Goal: Task Accomplishment & Management: Manage account settings

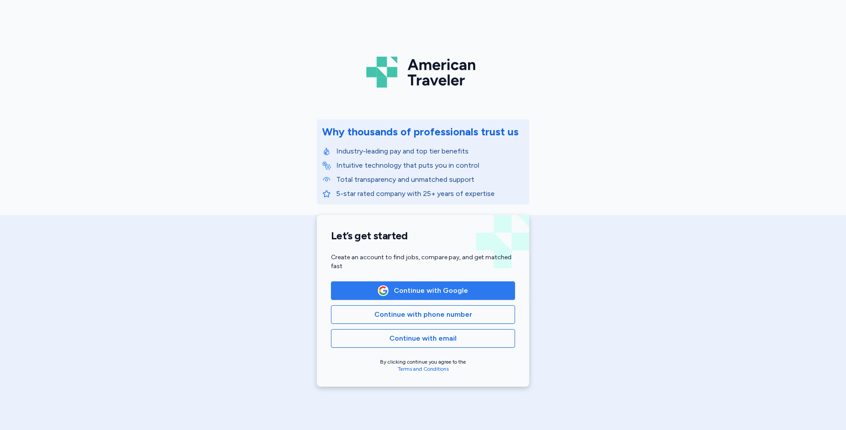
click at [471, 291] on span "Continue with Google" at bounding box center [422, 290] width 169 height 11
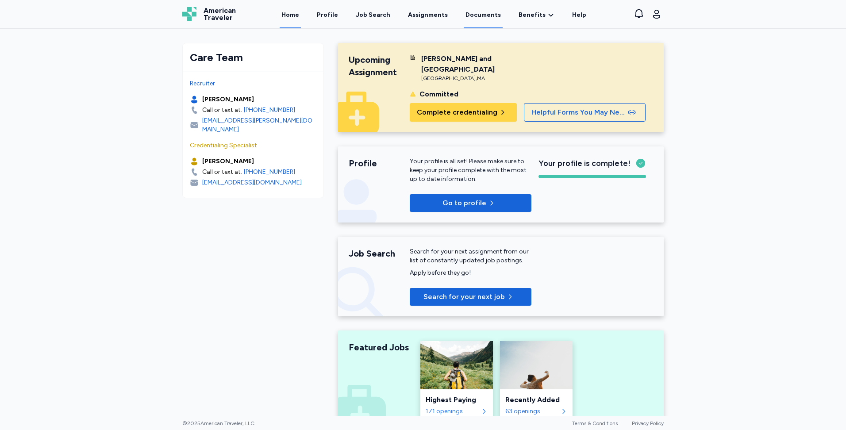
click at [470, 14] on link "Documents" at bounding box center [482, 14] width 39 height 27
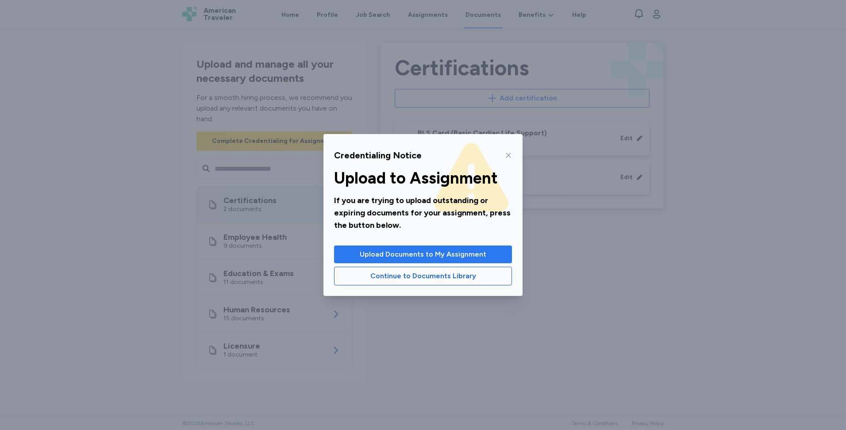
click at [450, 254] on span "Upload Documents to My Assignment" at bounding box center [423, 254] width 126 height 11
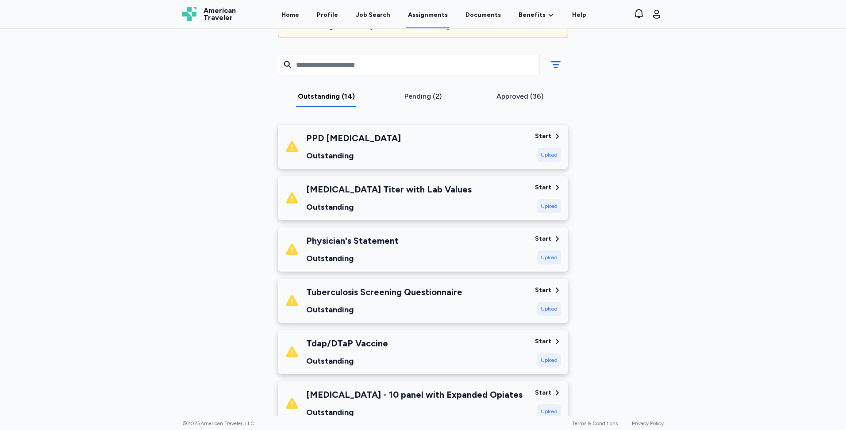
scroll to position [44, 0]
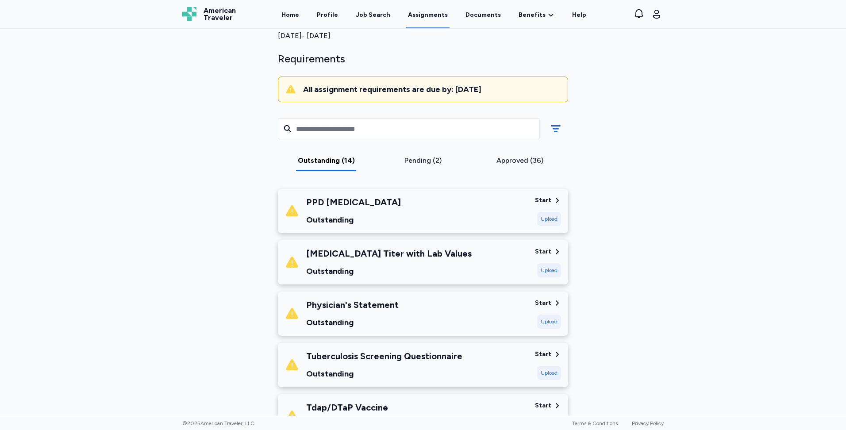
click at [539, 201] on div "Start" at bounding box center [543, 200] width 16 height 9
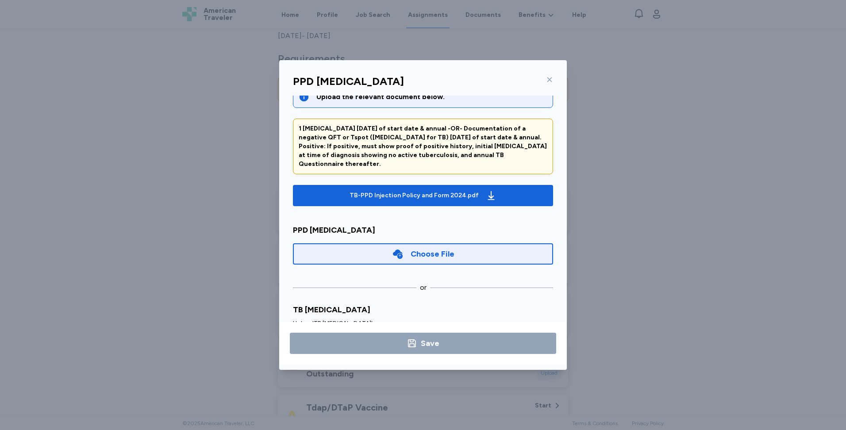
scroll to position [0, 0]
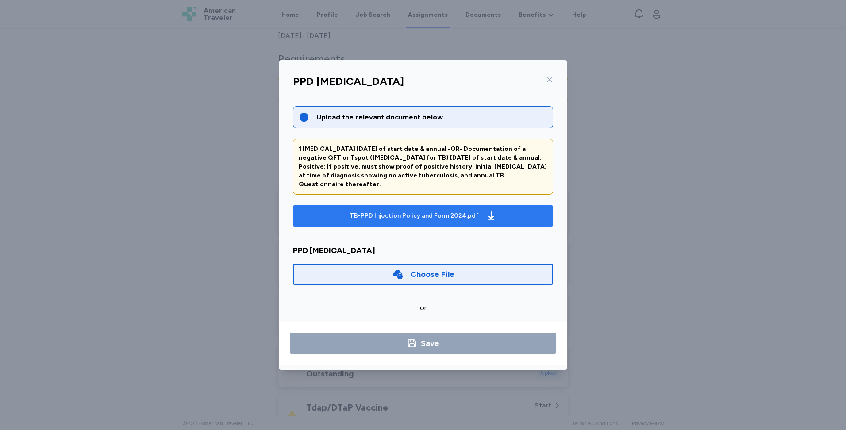
click at [490, 209] on div "TB-PPD Injection Policy and Form 2024.pdf" at bounding box center [423, 216] width 150 height 14
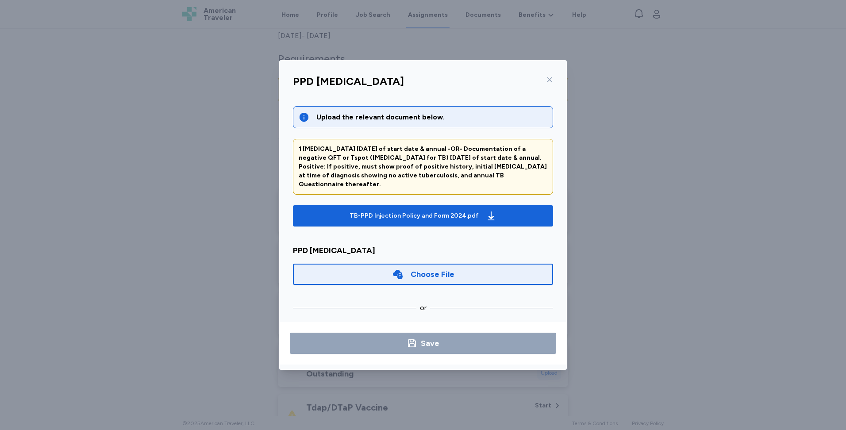
click at [549, 80] on icon at bounding box center [549, 79] width 7 height 7
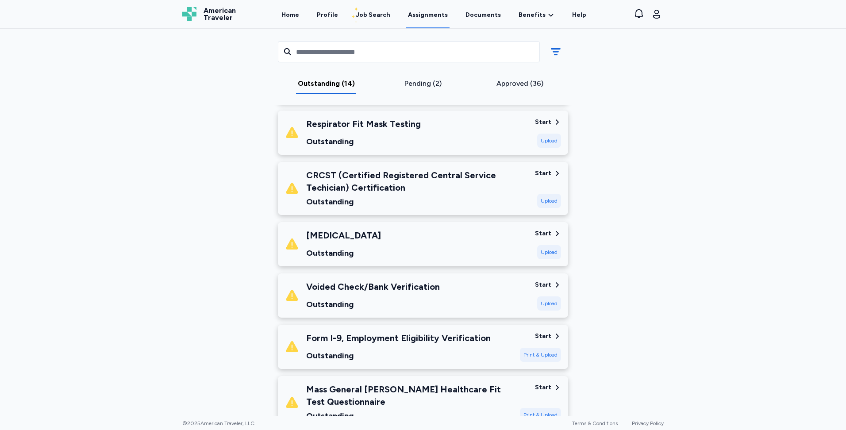
scroll to position [486, 0]
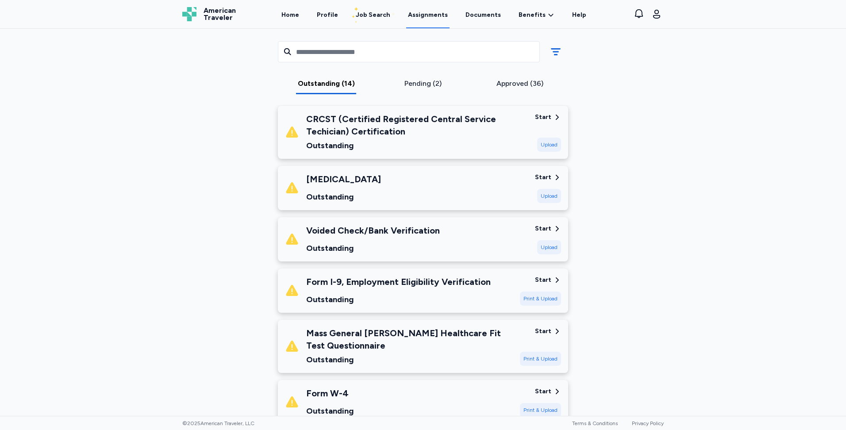
click at [542, 175] on div "Start" at bounding box center [543, 177] width 16 height 9
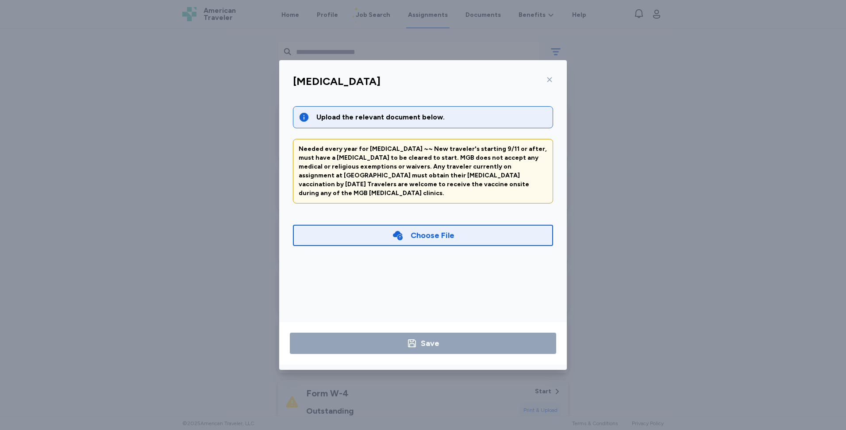
click at [547, 80] on icon at bounding box center [549, 79] width 7 height 7
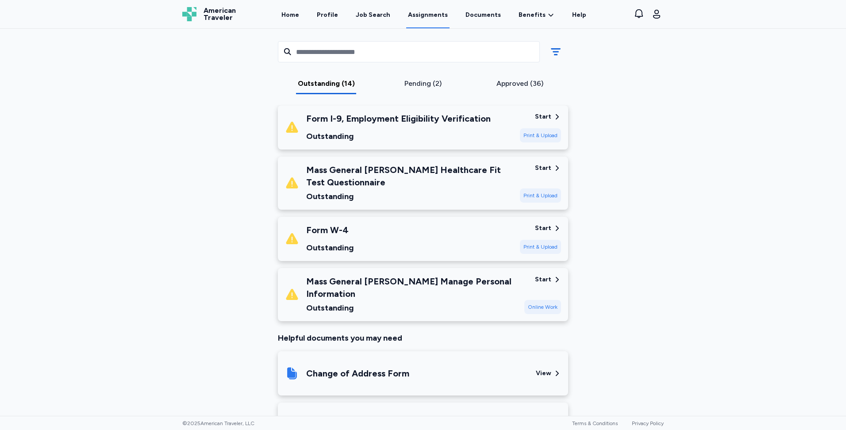
scroll to position [663, 0]
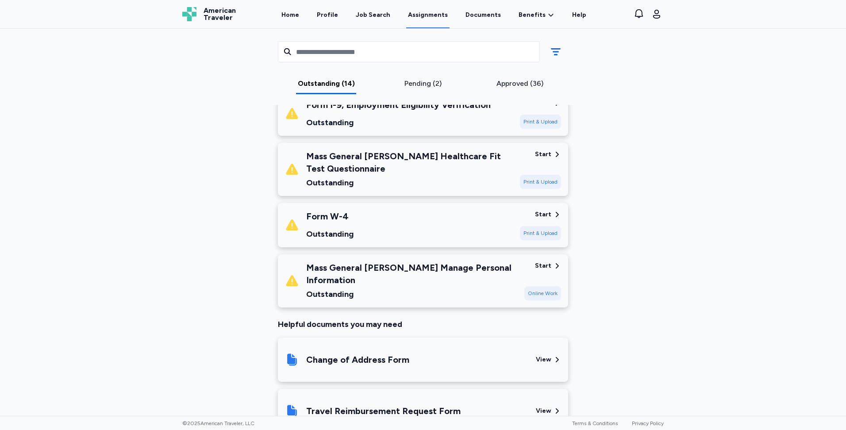
click at [553, 265] on icon at bounding box center [557, 266] width 8 height 8
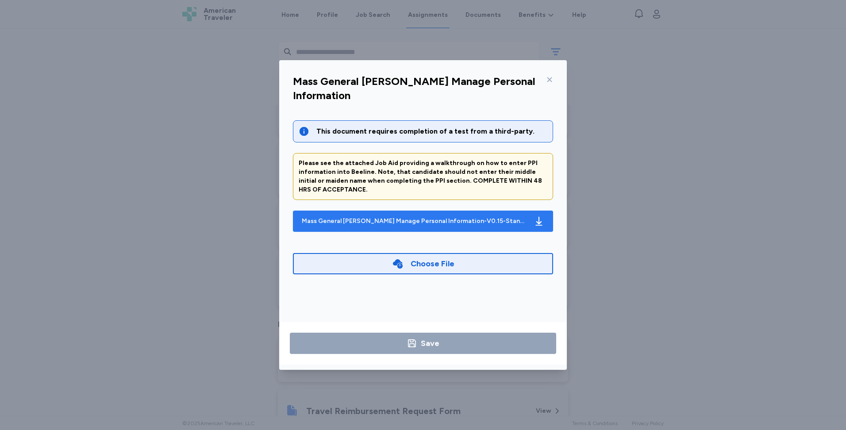
click at [449, 224] on div "Mass General [PERSON_NAME] Manage Personal Information-V0.15-Standard 2.pdf" at bounding box center [414, 221] width 225 height 9
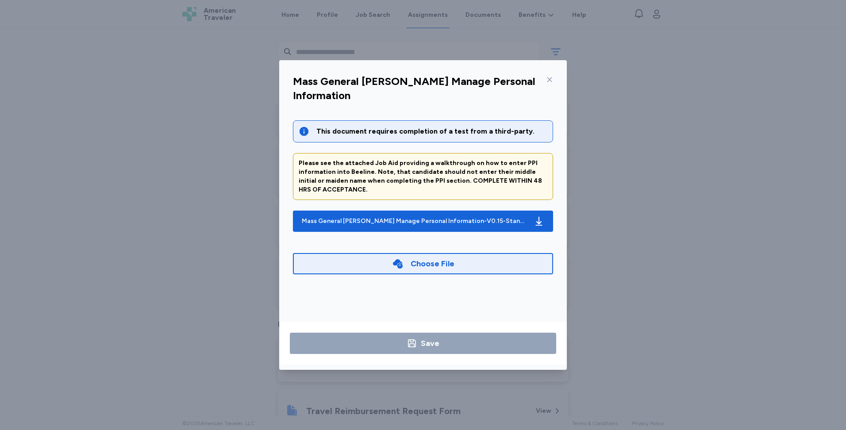
click at [552, 80] on icon at bounding box center [549, 79] width 7 height 7
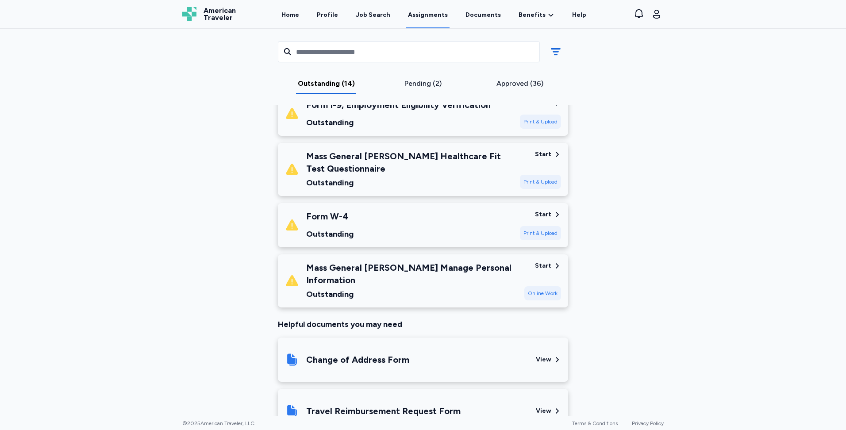
click at [541, 212] on div "Start" at bounding box center [543, 214] width 16 height 9
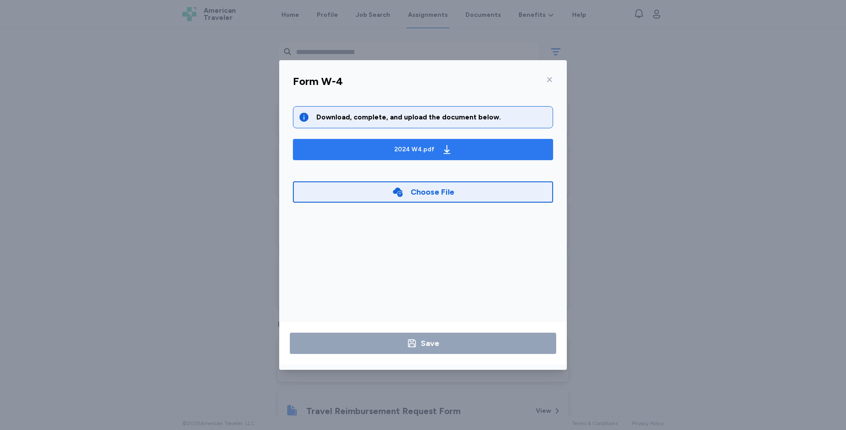
click at [435, 144] on div "2024 W4.pdf" at bounding box center [422, 149] width 61 height 14
click at [547, 80] on icon at bounding box center [549, 79] width 7 height 7
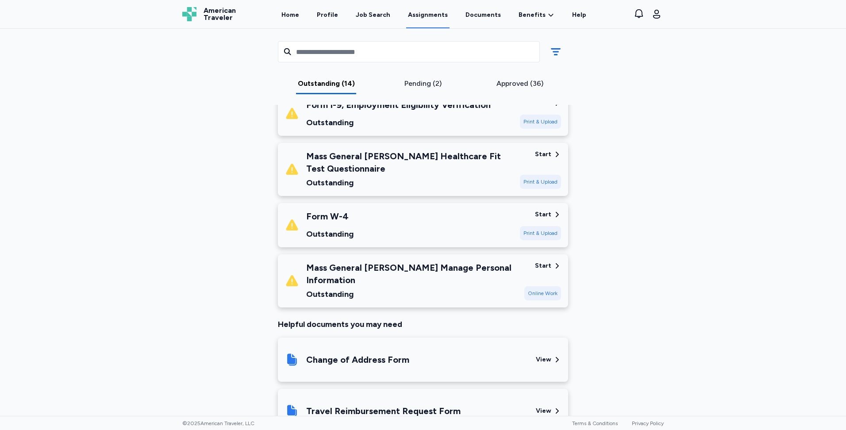
click at [540, 151] on div "Start" at bounding box center [543, 154] width 16 height 9
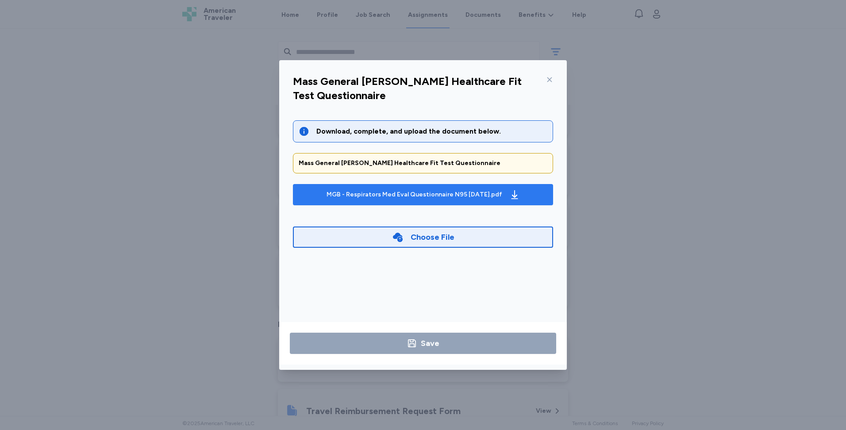
click at [510, 199] on icon "button" at bounding box center [514, 194] width 11 height 11
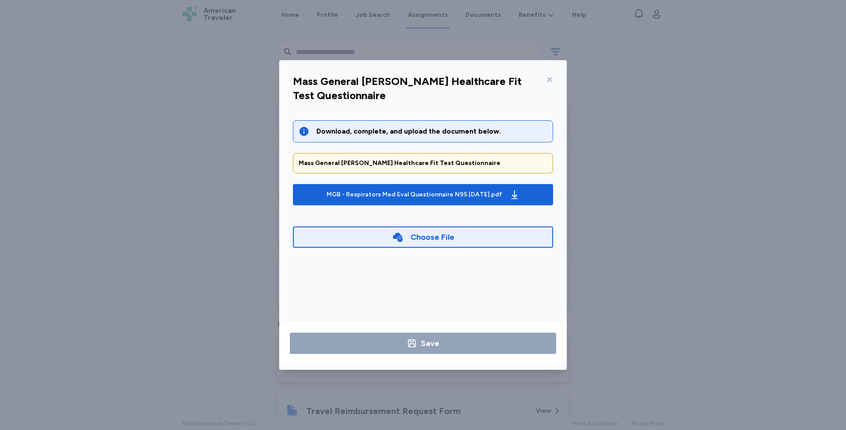
click at [548, 78] on icon at bounding box center [549, 79] width 7 height 7
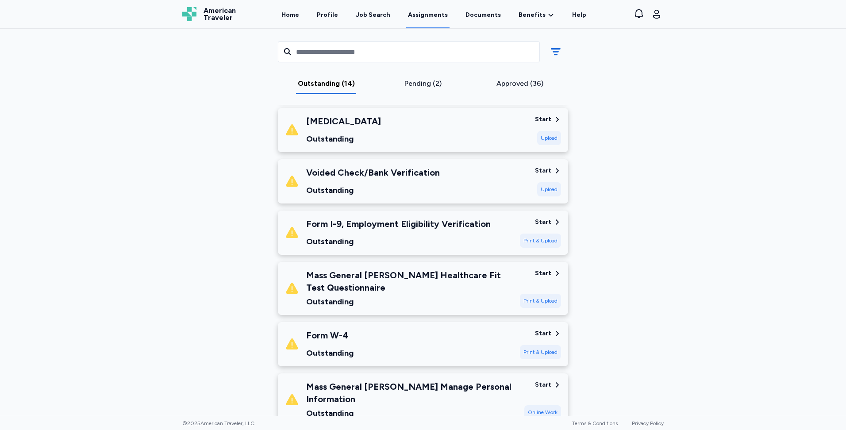
scroll to position [531, 0]
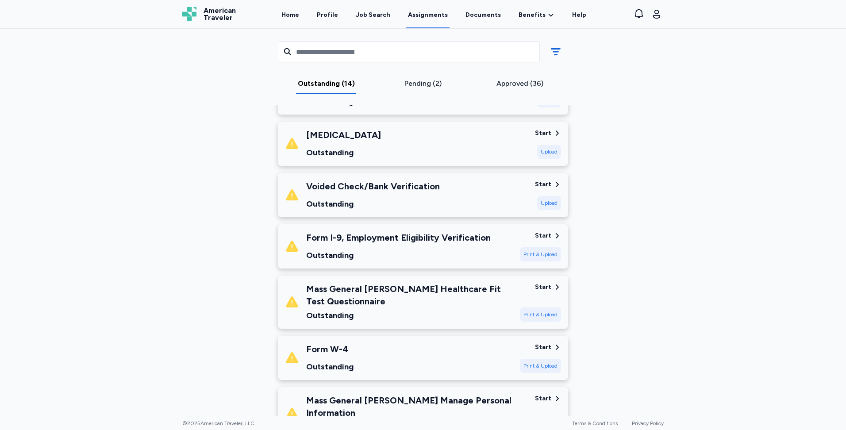
click at [547, 235] on div "Start" at bounding box center [543, 235] width 16 height 9
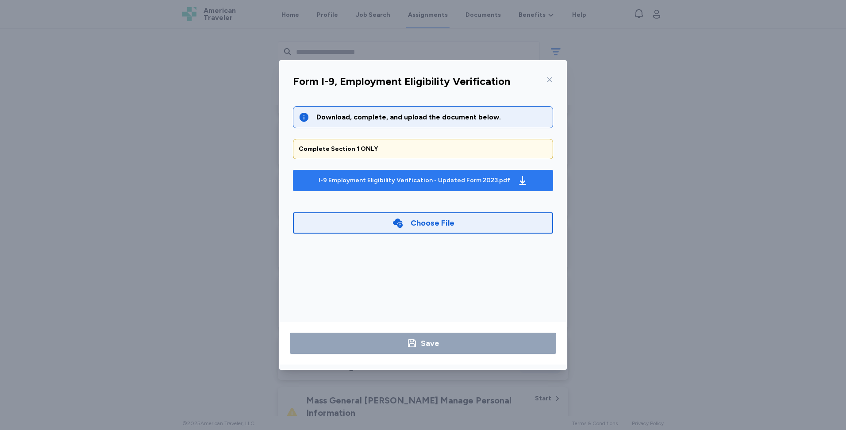
click at [462, 184] on div "I-9 Employment Eligibility Verification - Updated Form 2023.pdf" at bounding box center [413, 180] width 191 height 9
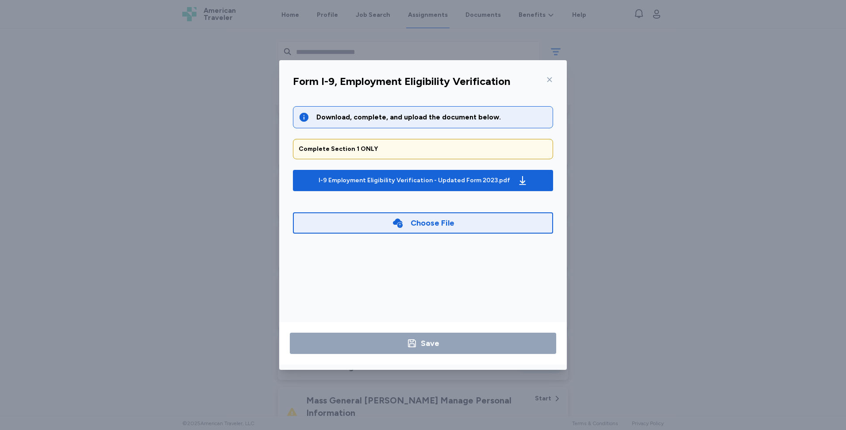
click at [547, 78] on icon at bounding box center [549, 79] width 5 height 5
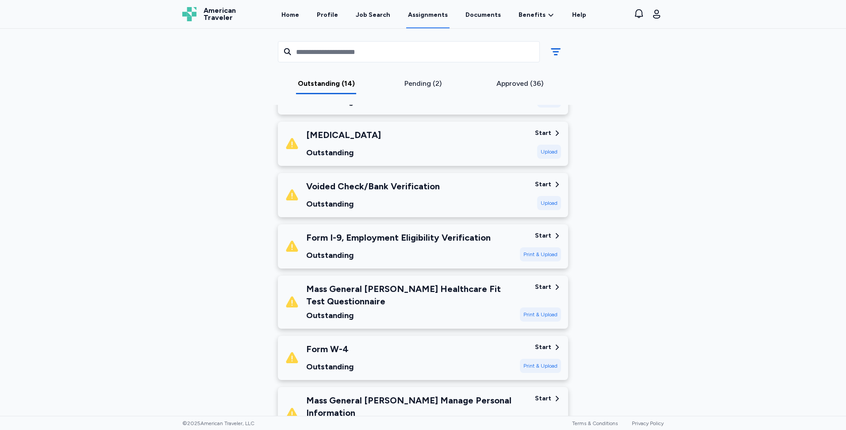
click at [542, 134] on div "Start" at bounding box center [543, 133] width 16 height 9
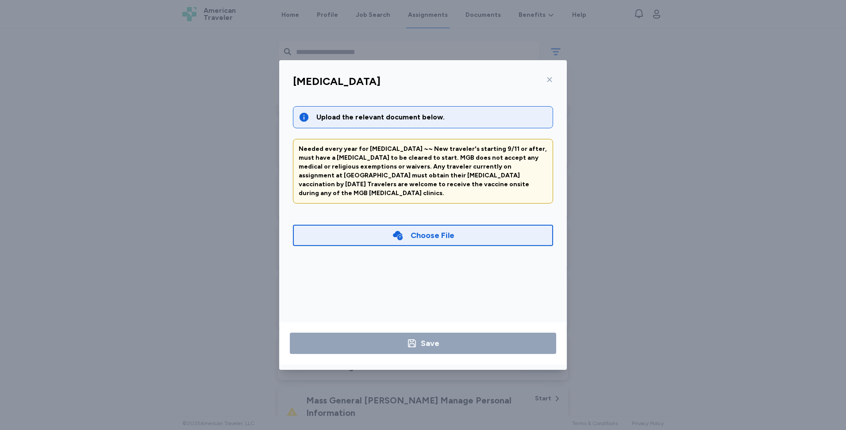
click at [548, 78] on icon at bounding box center [549, 79] width 7 height 7
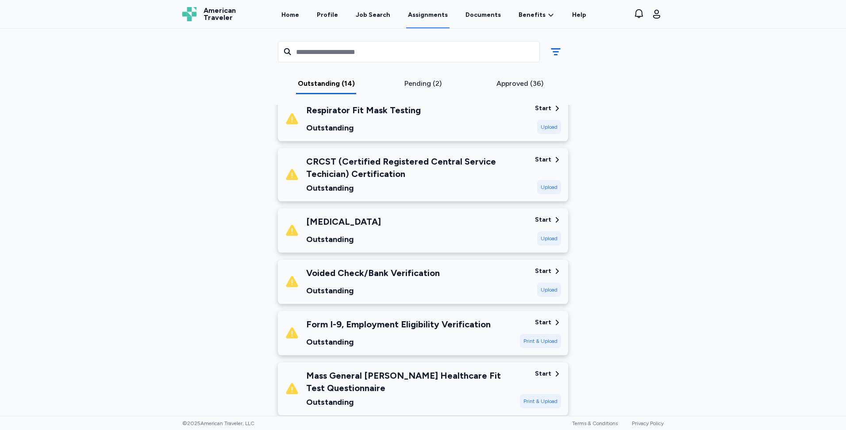
scroll to position [442, 0]
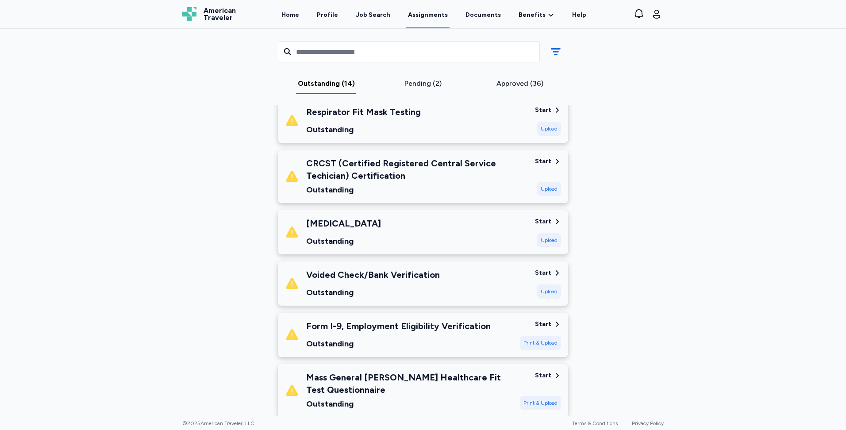
click at [544, 161] on div "Start" at bounding box center [543, 161] width 16 height 9
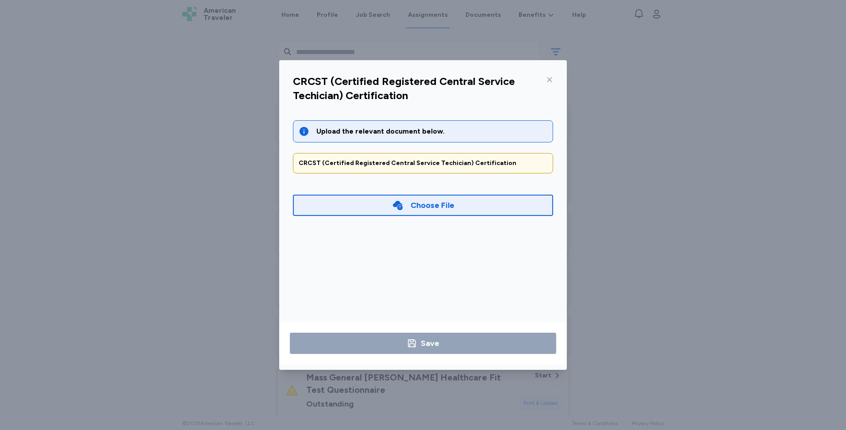
click at [550, 81] on icon at bounding box center [549, 79] width 7 height 7
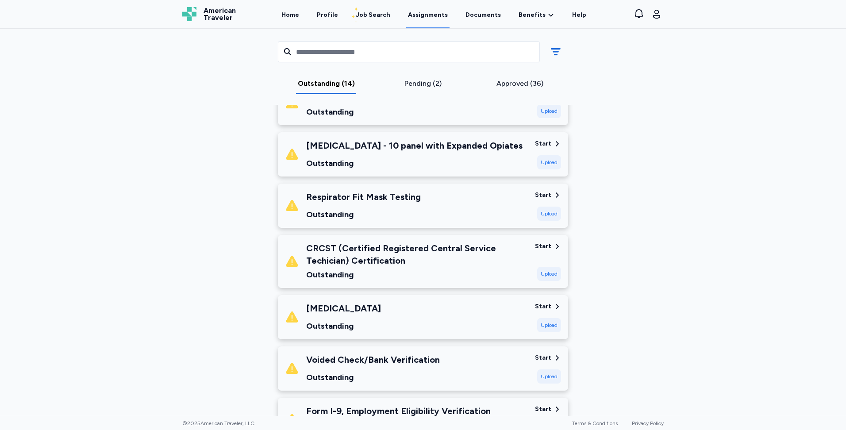
scroll to position [354, 0]
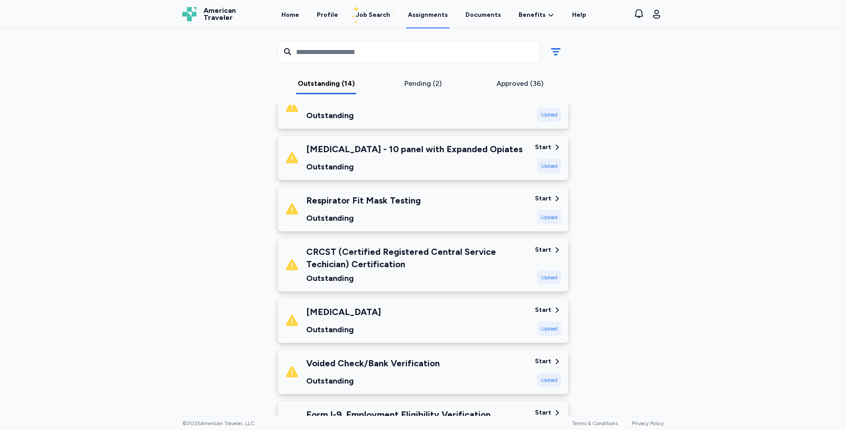
click at [540, 199] on div "Start" at bounding box center [543, 198] width 16 height 9
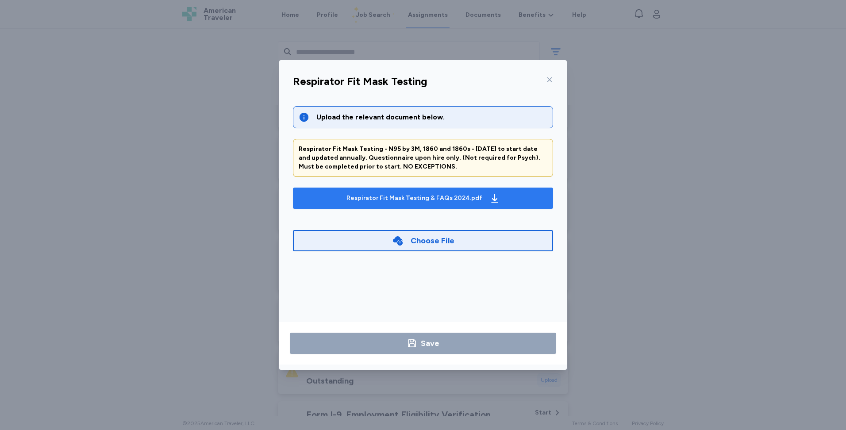
click at [486, 205] on div "Respirator Fit Mask Testing & FAQs 2024.pdf" at bounding box center [422, 198] width 157 height 14
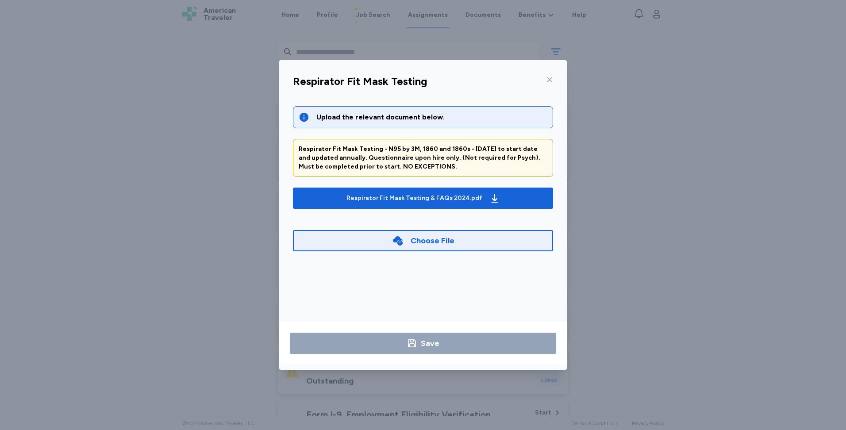
click at [547, 81] on icon at bounding box center [549, 79] width 7 height 7
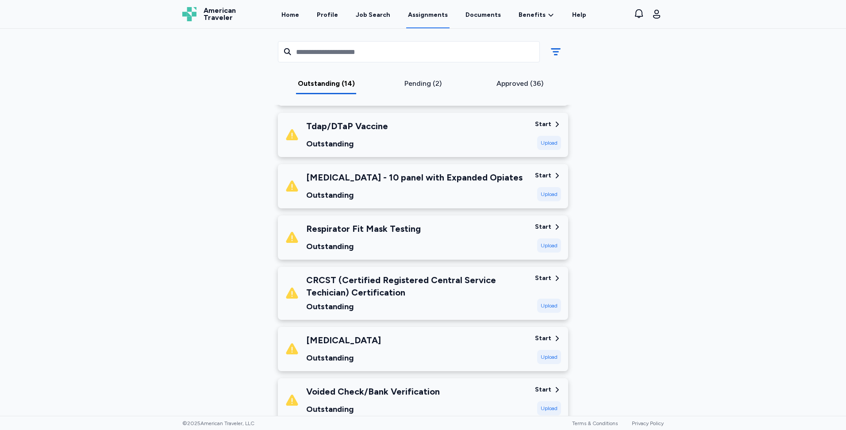
scroll to position [310, 0]
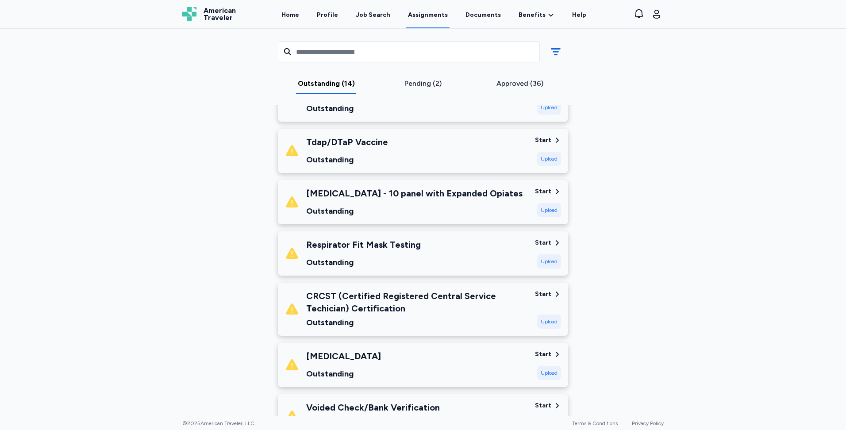
click at [544, 189] on div "Start" at bounding box center [543, 191] width 16 height 9
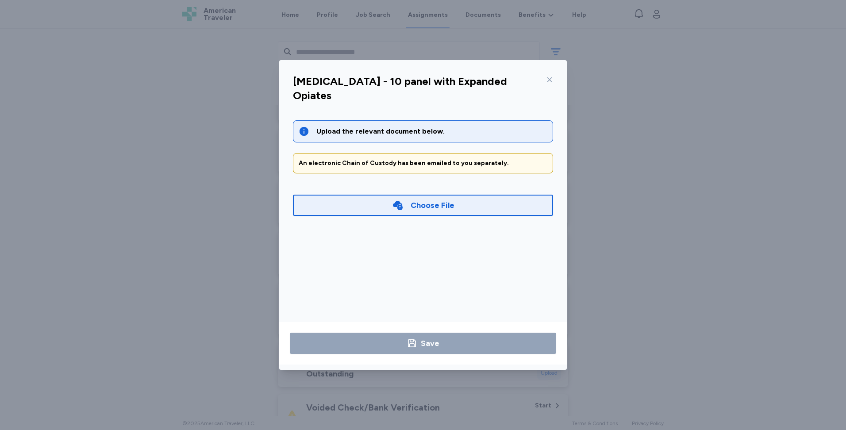
click at [549, 78] on icon at bounding box center [549, 79] width 7 height 7
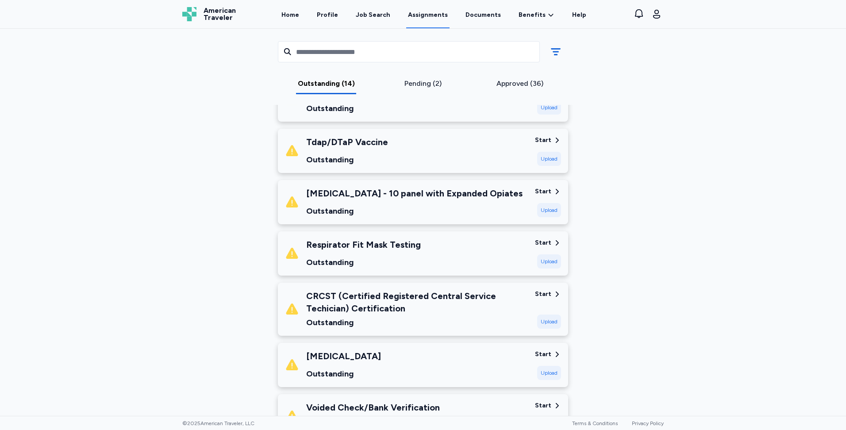
click at [543, 138] on div "Start" at bounding box center [543, 140] width 16 height 9
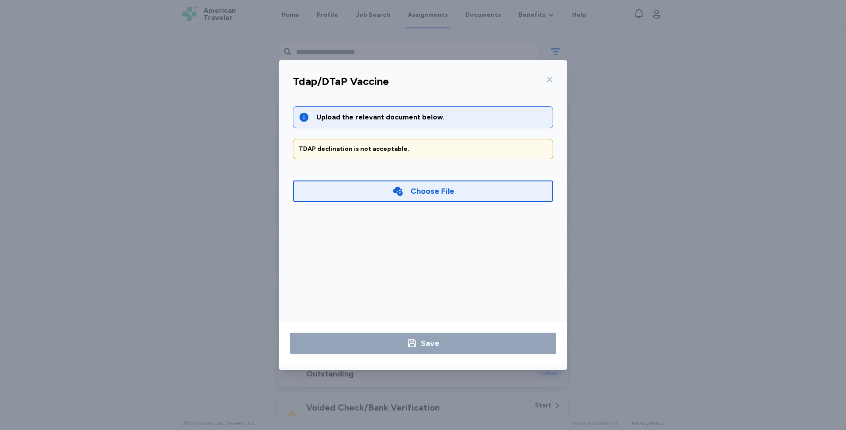
click at [552, 78] on icon at bounding box center [549, 79] width 7 height 7
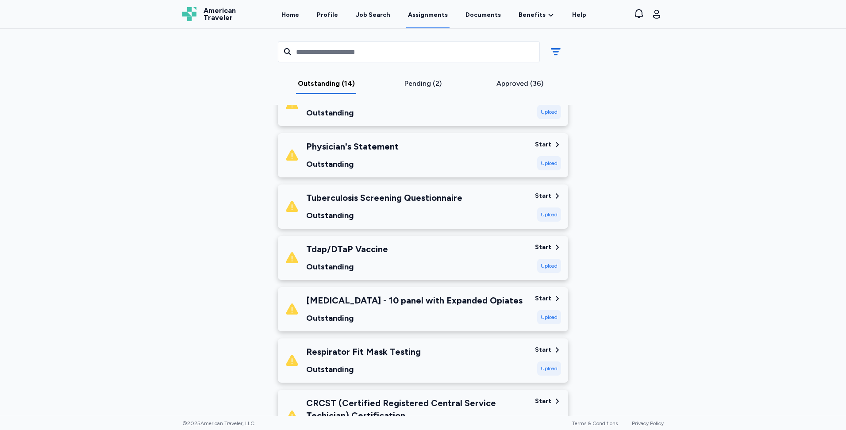
scroll to position [177, 0]
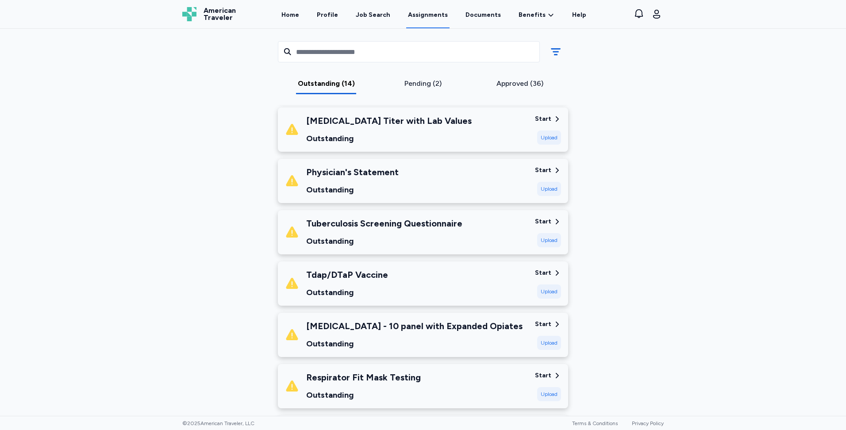
click at [544, 222] on div "Start" at bounding box center [543, 221] width 16 height 9
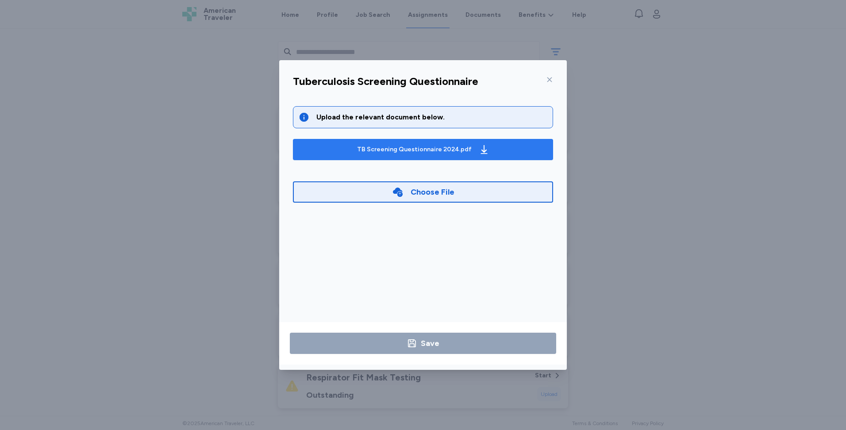
click at [505, 150] on span "TB Screening Questionnaire 2024.pdf" at bounding box center [423, 149] width 246 height 14
click at [554, 77] on div "Tuberculosis Screening Questionnaire" at bounding box center [423, 84] width 274 height 23
click at [548, 80] on icon at bounding box center [549, 79] width 7 height 7
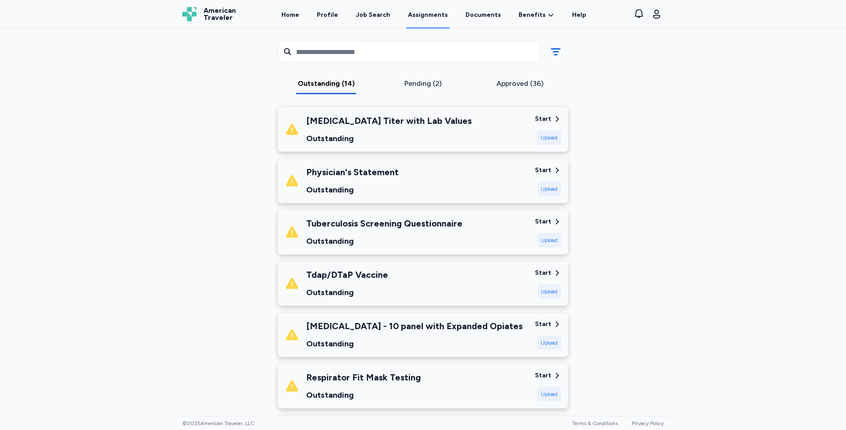
click at [543, 170] on div "Start" at bounding box center [543, 170] width 16 height 9
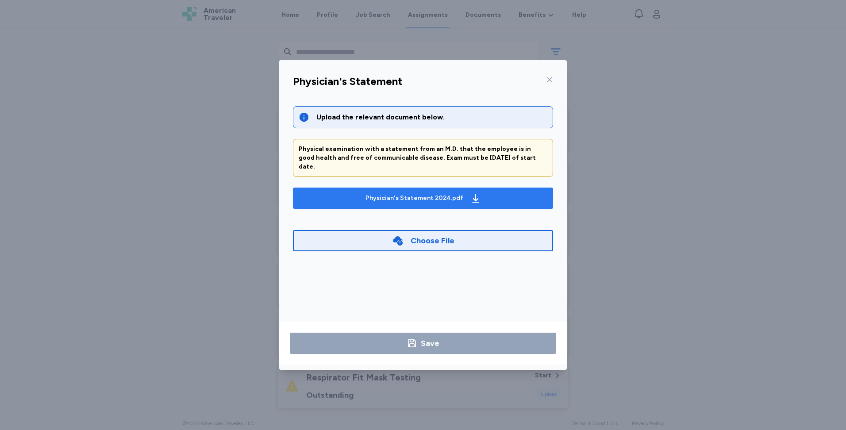
click at [460, 195] on div "Physician's Statement 2024.pdf" at bounding box center [423, 198] width 119 height 14
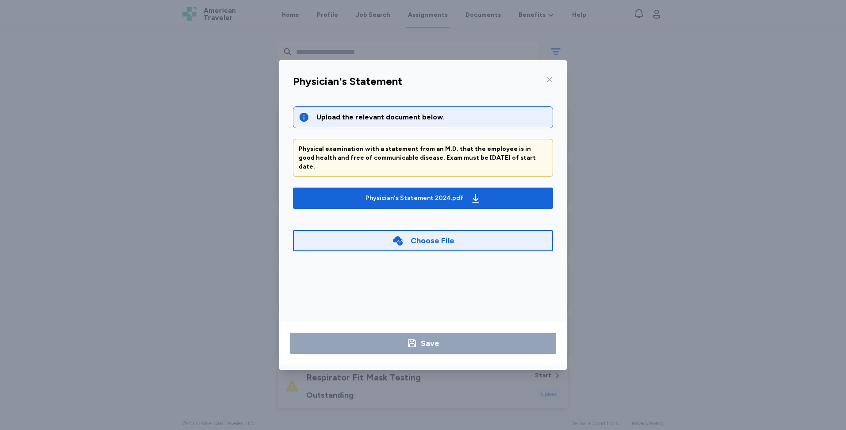
click at [548, 78] on icon at bounding box center [549, 79] width 7 height 7
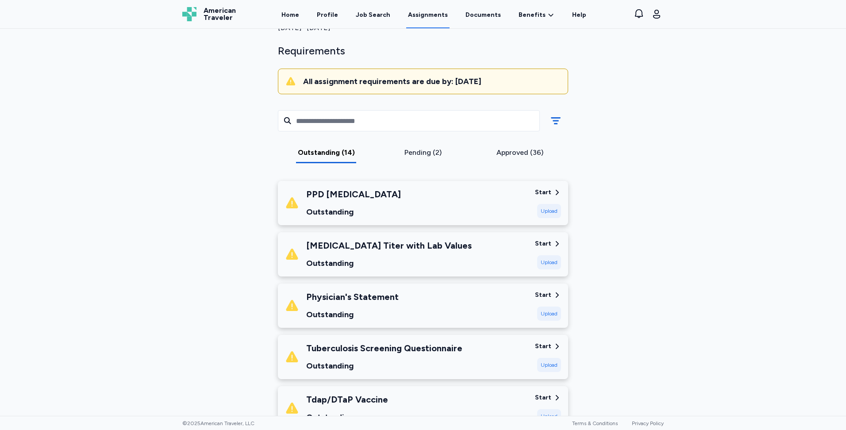
scroll to position [0, 0]
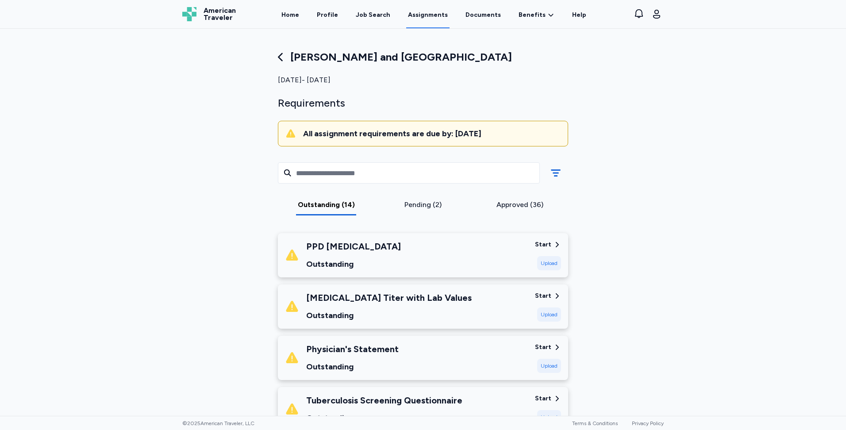
click at [546, 295] on div "Start" at bounding box center [543, 295] width 16 height 9
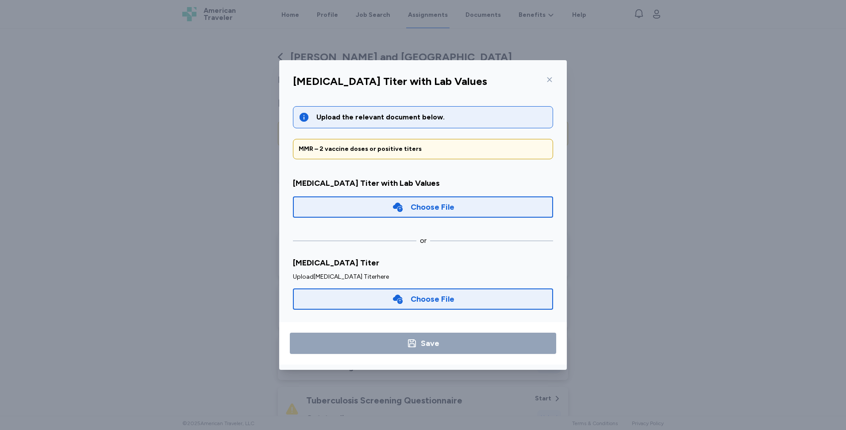
click at [548, 82] on icon at bounding box center [549, 79] width 7 height 7
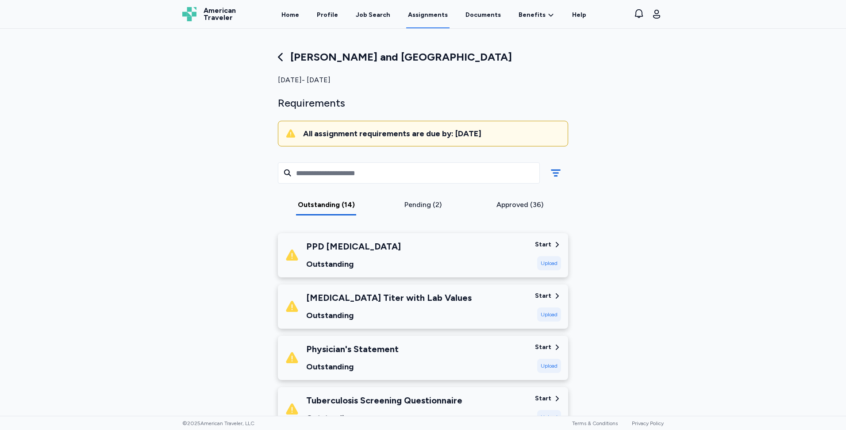
click at [543, 242] on div "Start" at bounding box center [543, 244] width 16 height 9
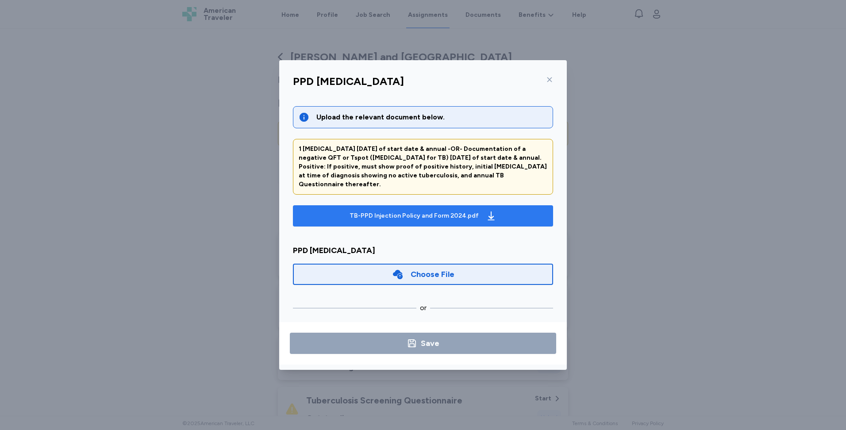
click at [488, 210] on icon "button" at bounding box center [491, 215] width 11 height 11
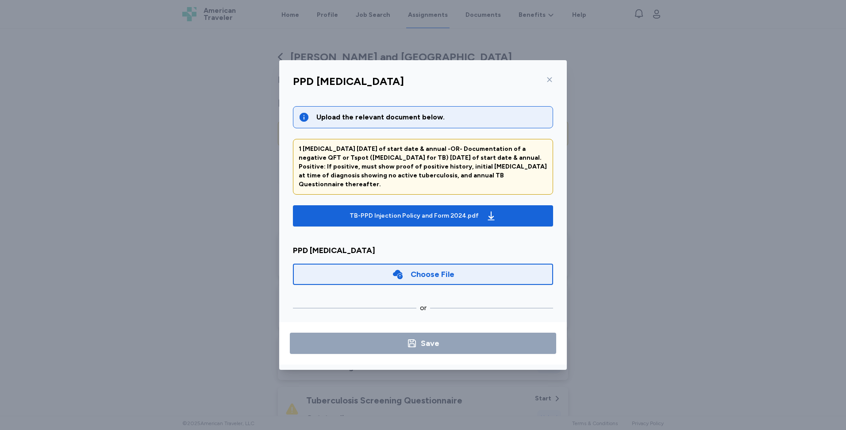
click at [550, 78] on icon at bounding box center [549, 79] width 7 height 7
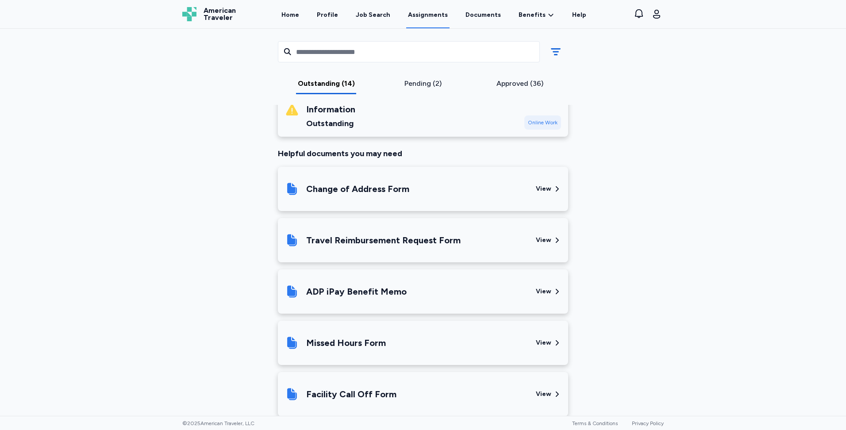
scroll to position [884, 0]
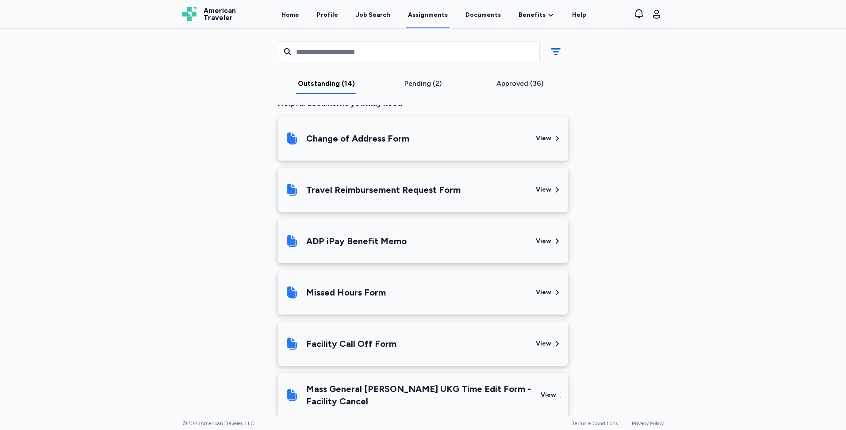
click at [546, 185] on div "View" at bounding box center [543, 189] width 15 height 9
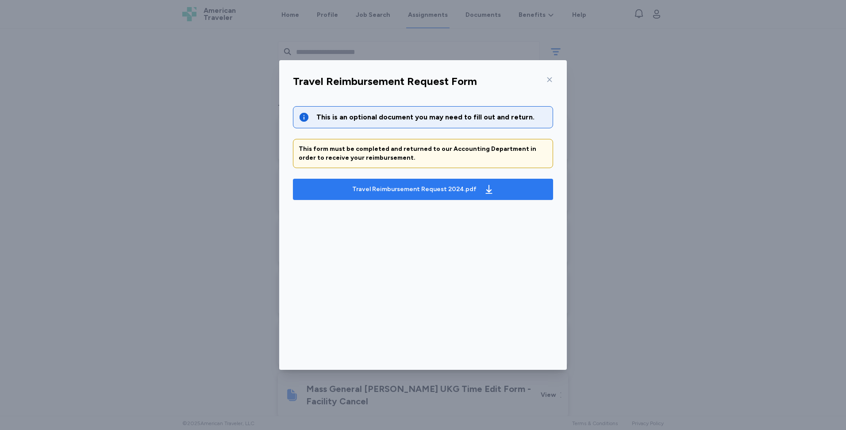
click at [432, 192] on div "Travel Reimbursement Request 2024.pdf" at bounding box center [414, 189] width 124 height 9
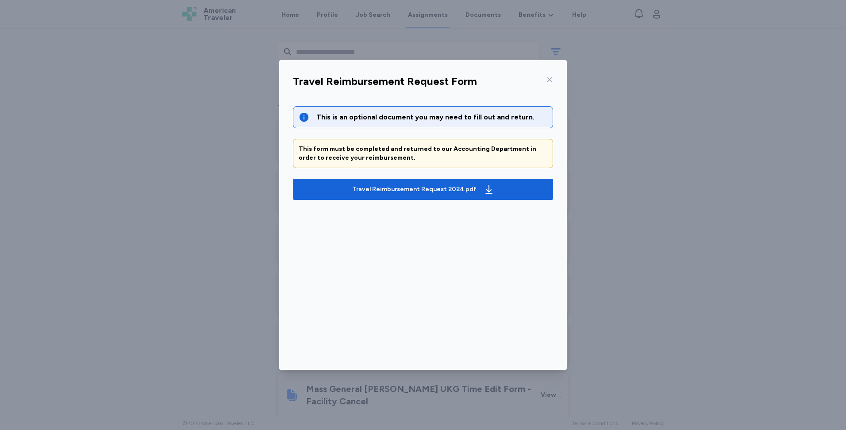
click at [547, 79] on icon at bounding box center [549, 79] width 7 height 7
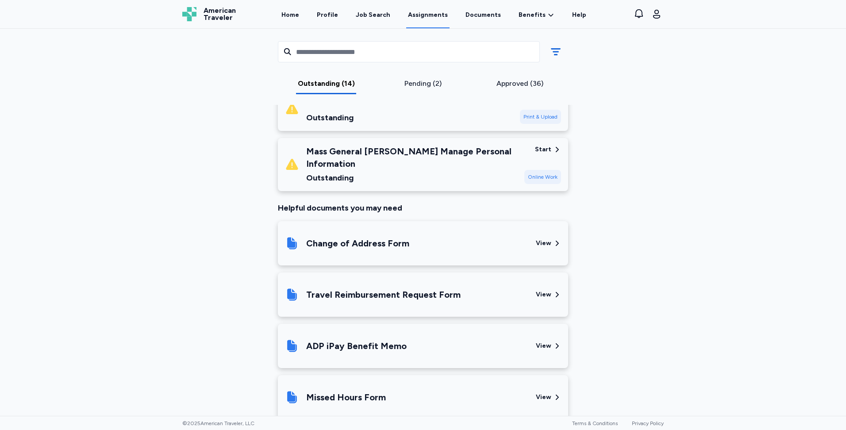
scroll to position [663, 0]
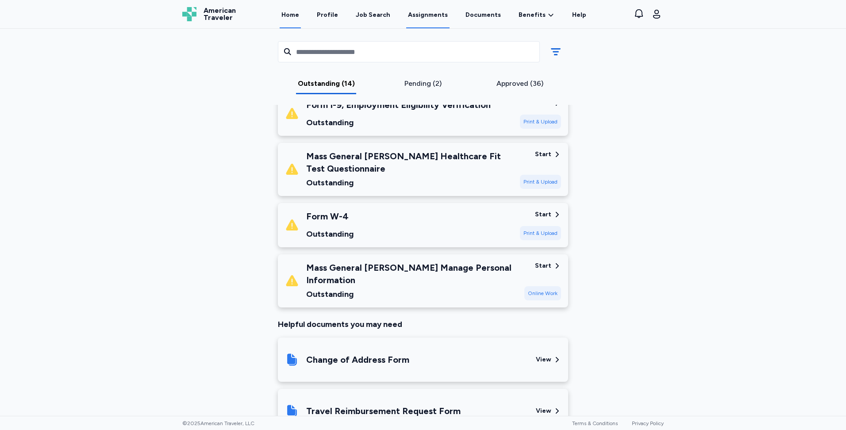
click at [288, 14] on link "Home" at bounding box center [289, 14] width 21 height 27
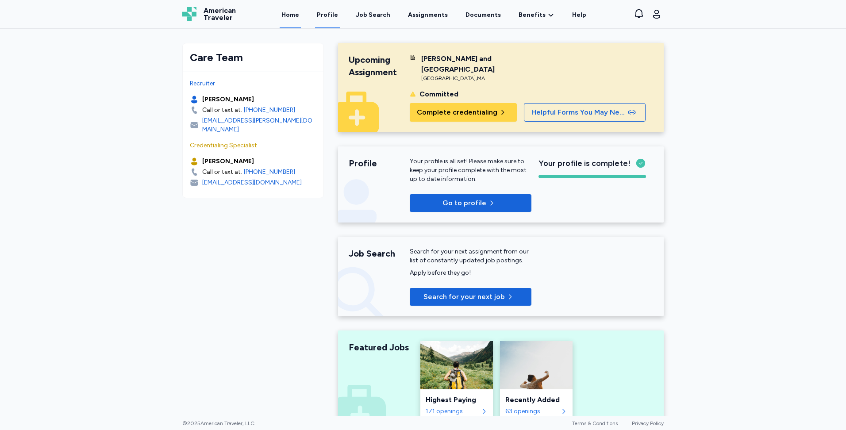
click at [332, 16] on link "Profile" at bounding box center [327, 14] width 25 height 27
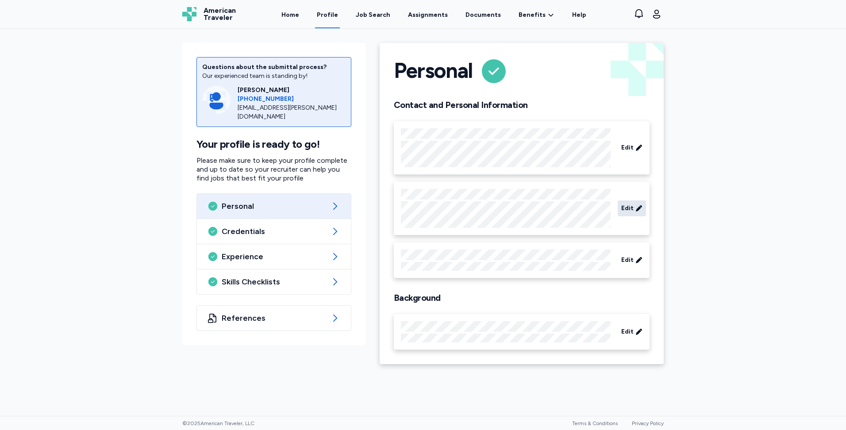
click at [632, 209] on span "Edit" at bounding box center [627, 208] width 12 height 9
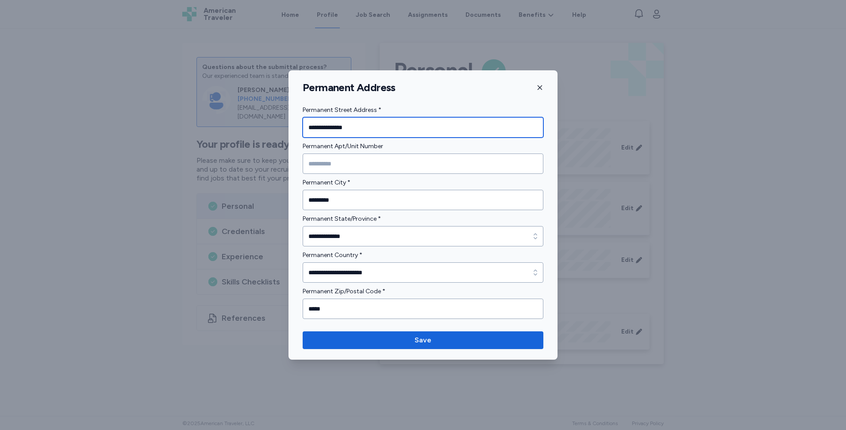
drag, startPoint x: 358, startPoint y: 130, endPoint x: 230, endPoint y: 130, distance: 127.8
click at [230, 130] on div "**********" at bounding box center [423, 215] width 846 height 430
type input "**********"
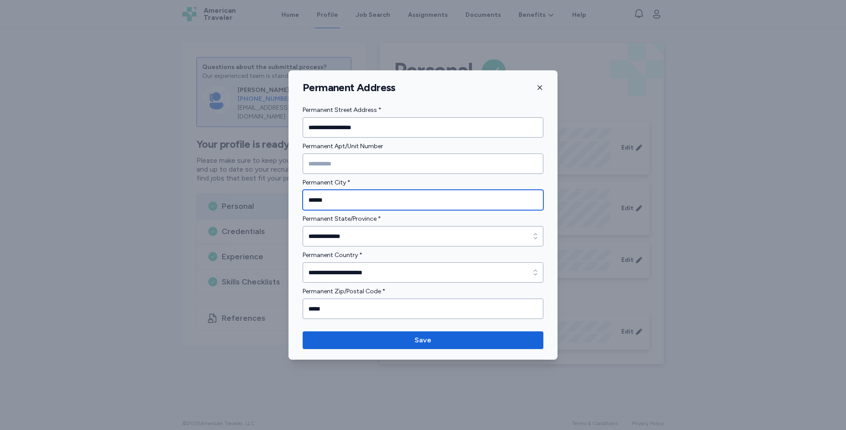
type input "******"
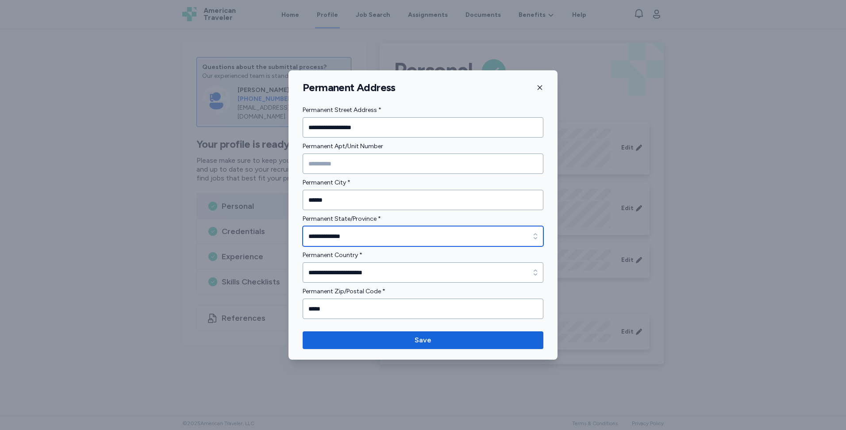
type input "**********"
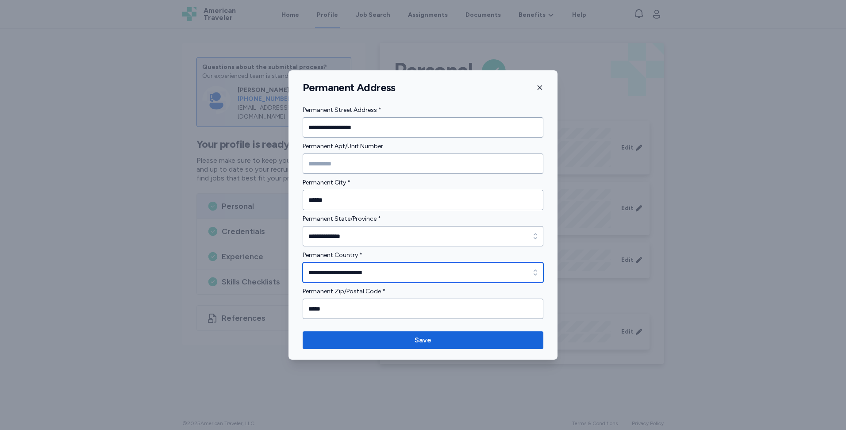
type input "**********"
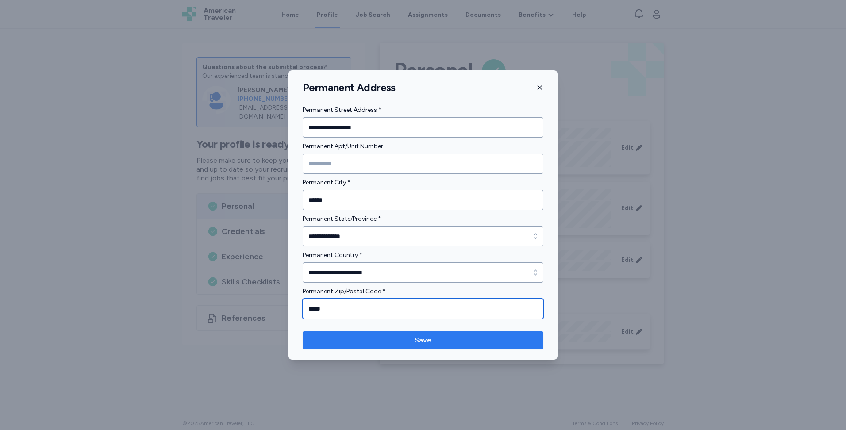
type input "*****"
click at [453, 342] on span "Save" at bounding box center [423, 340] width 226 height 11
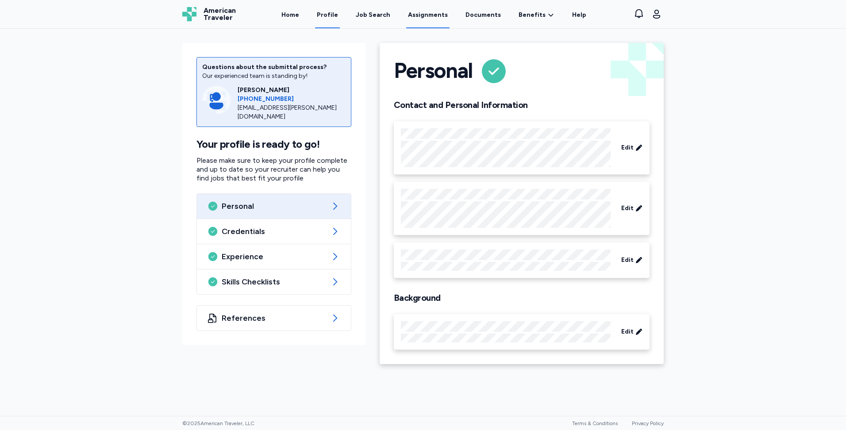
click at [417, 15] on link "Assignments" at bounding box center [427, 14] width 43 height 27
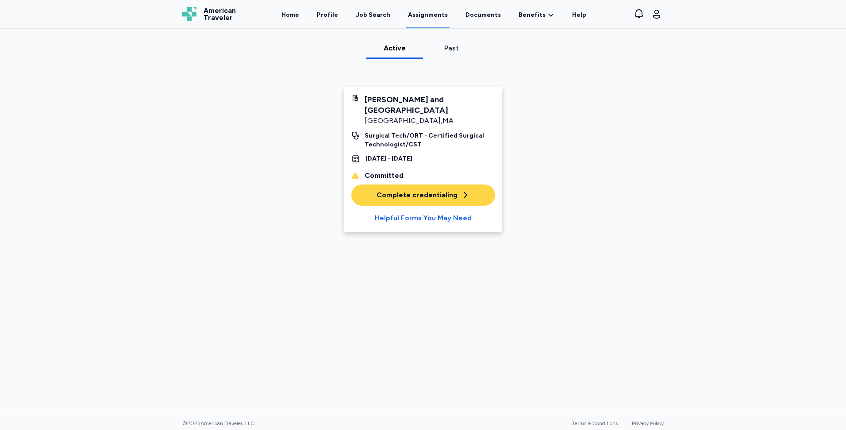
click at [430, 190] on div "Complete credentialing" at bounding box center [422, 195] width 93 height 11
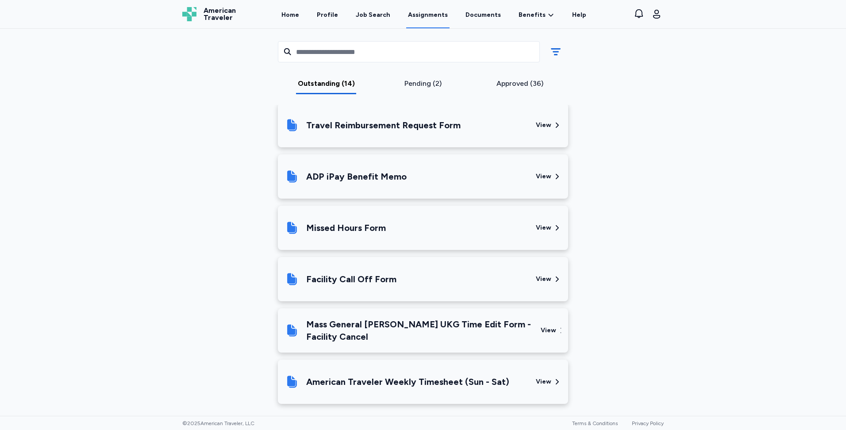
scroll to position [949, 0]
click at [553, 368] on div "View" at bounding box center [548, 381] width 25 height 30
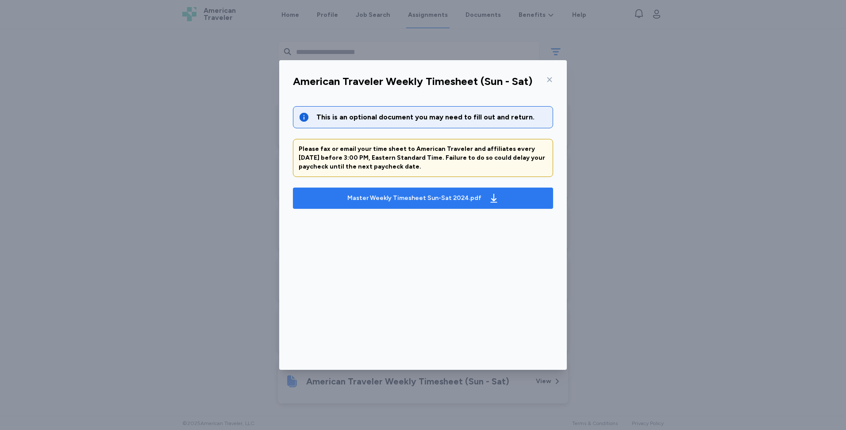
click at [406, 198] on div "Master Weekly Timesheet Sun-Sat 2024.pdf" at bounding box center [414, 198] width 134 height 9
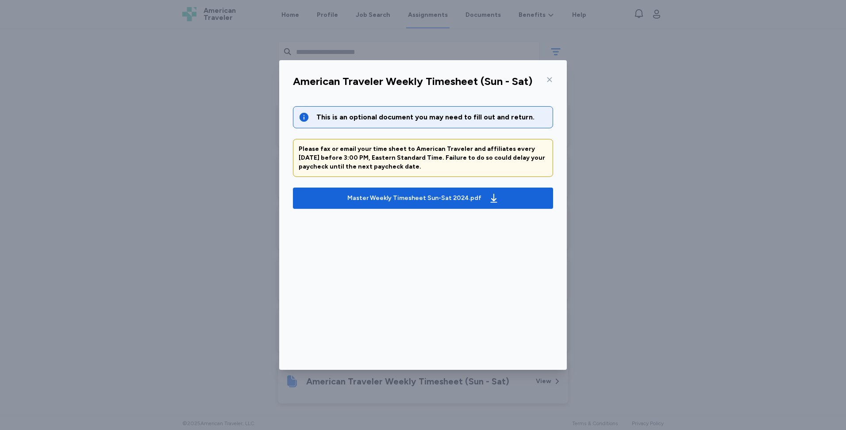
click at [552, 78] on icon at bounding box center [549, 79] width 7 height 7
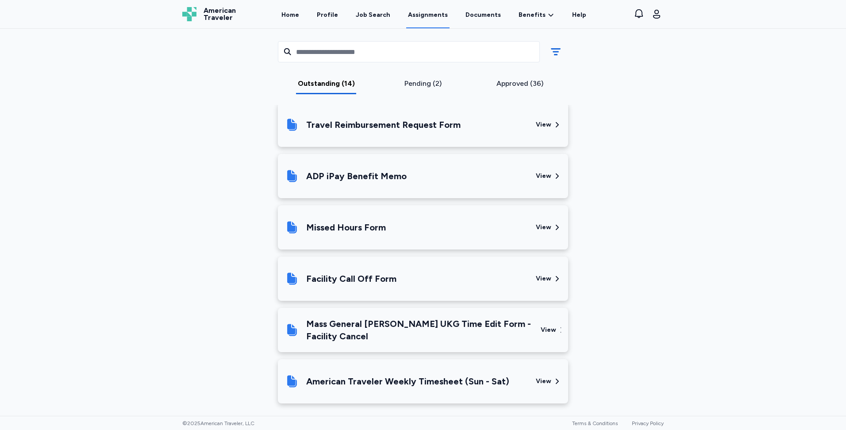
click at [546, 325] on div "View" at bounding box center [547, 329] width 15 height 9
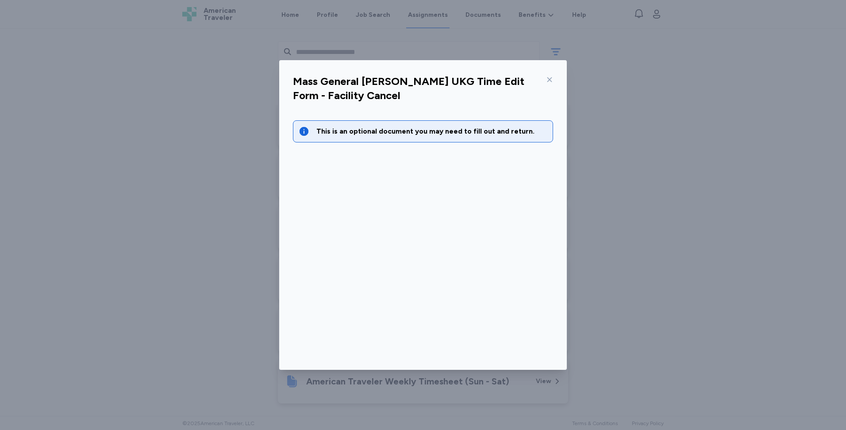
click at [549, 78] on icon at bounding box center [549, 79] width 7 height 7
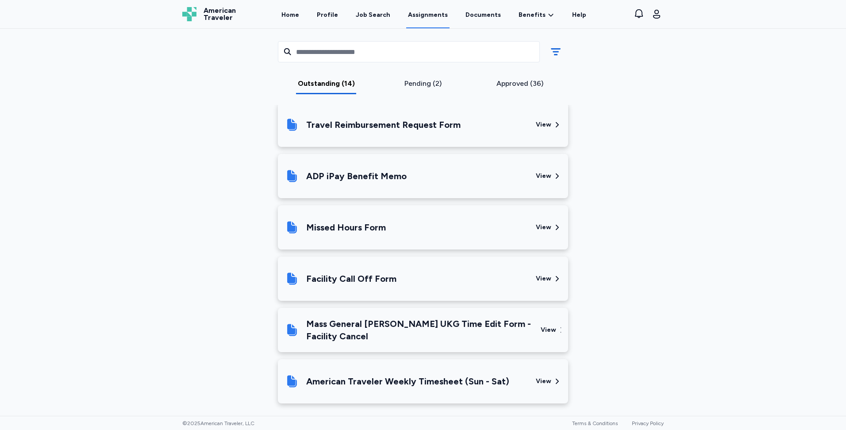
click at [547, 274] on div "View" at bounding box center [543, 278] width 15 height 9
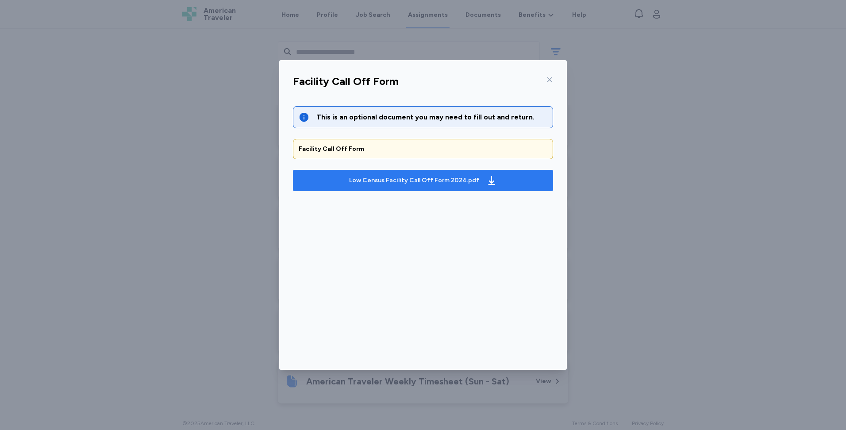
click at [429, 176] on div "Low Census Facility Call Off Form 2024.pdf" at bounding box center [422, 180] width 151 height 14
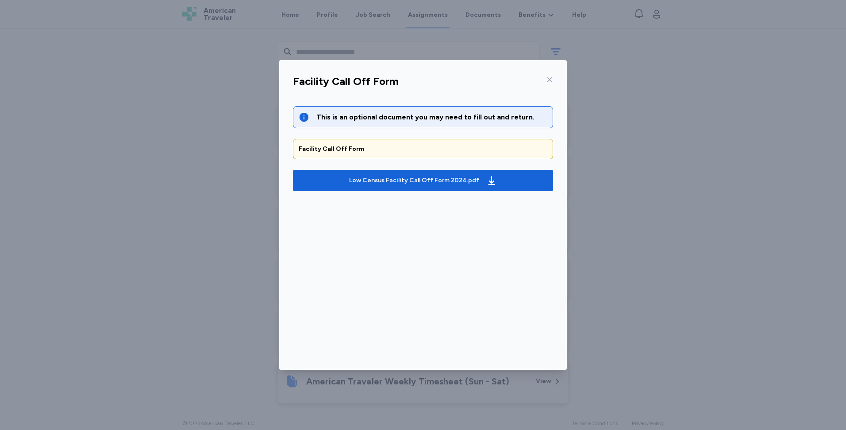
click at [551, 78] on icon at bounding box center [549, 79] width 7 height 7
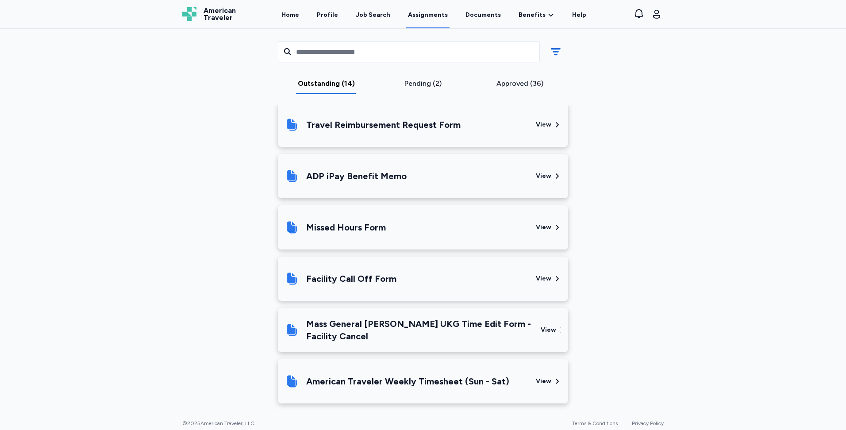
click at [546, 223] on div "View" at bounding box center [543, 227] width 15 height 9
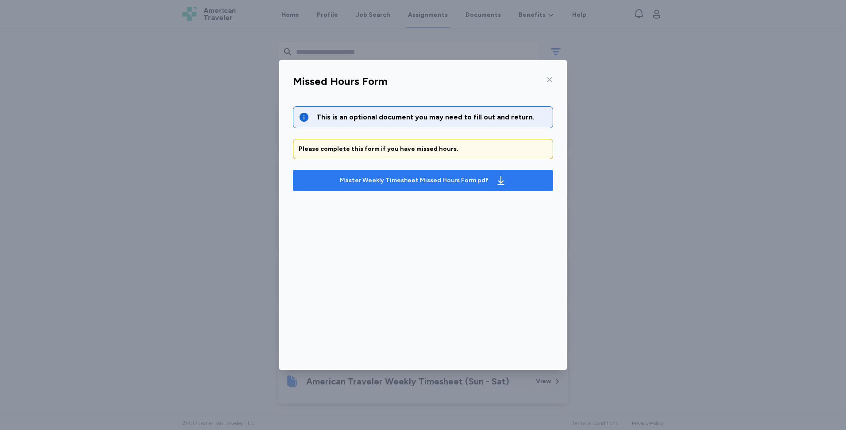
click at [485, 183] on div "Master Weekly Timesheet Missed Hours Form.pdf" at bounding box center [423, 180] width 170 height 14
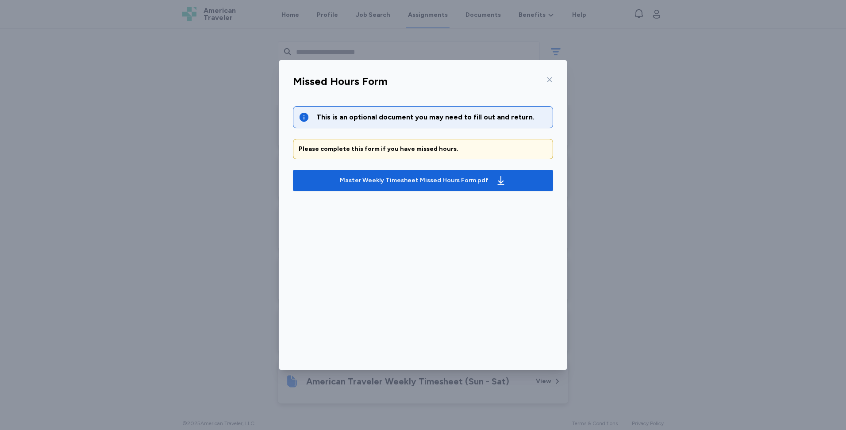
click at [549, 78] on icon at bounding box center [549, 79] width 7 height 7
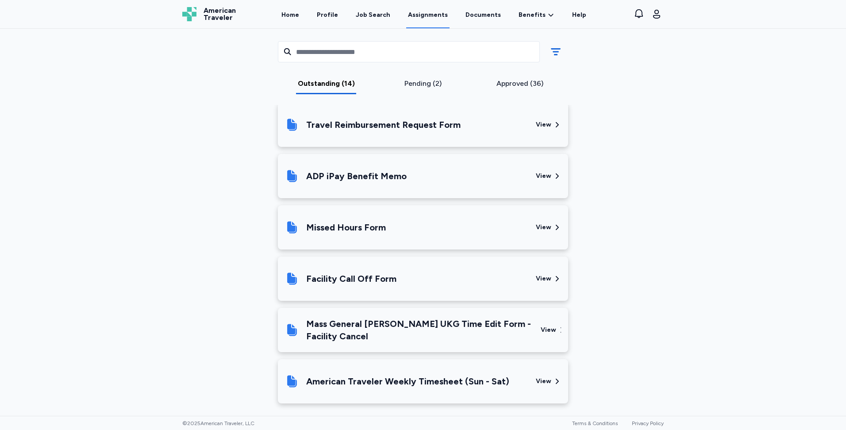
click at [547, 172] on div "View" at bounding box center [543, 176] width 15 height 9
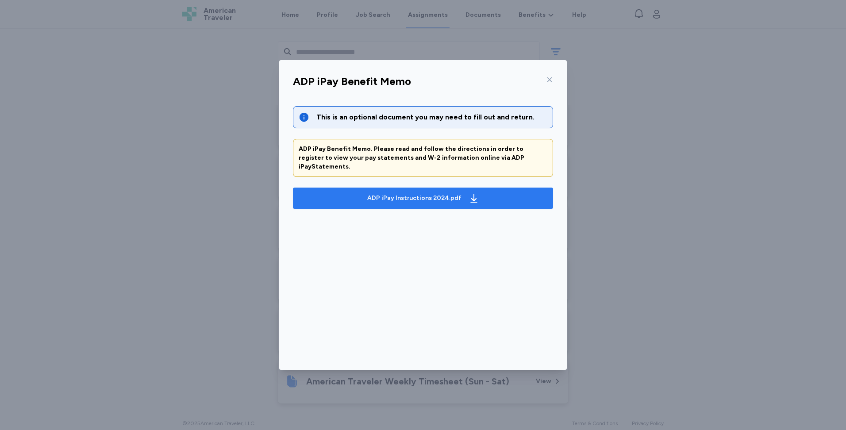
click at [448, 194] on div "ADP iPay Instructions 2024.pdf" at bounding box center [414, 198] width 94 height 9
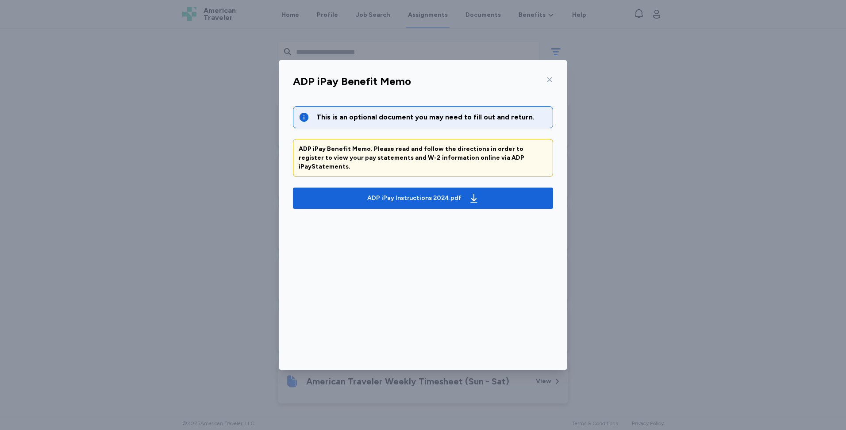
click at [551, 77] on icon at bounding box center [549, 79] width 7 height 7
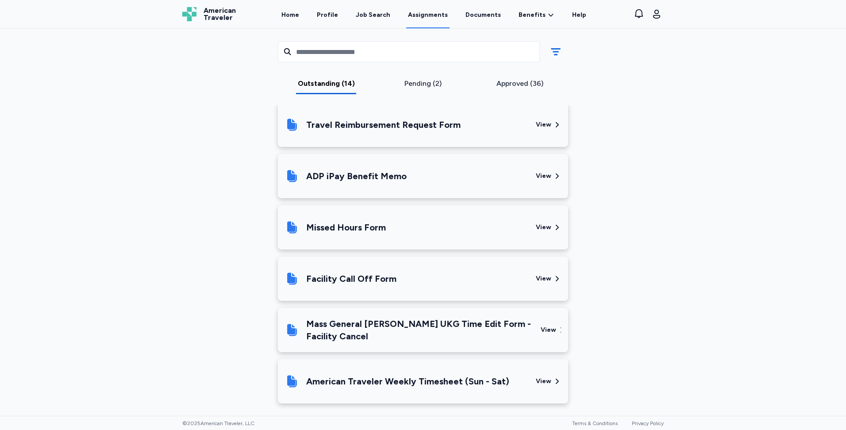
click at [541, 120] on div "View" at bounding box center [543, 124] width 15 height 9
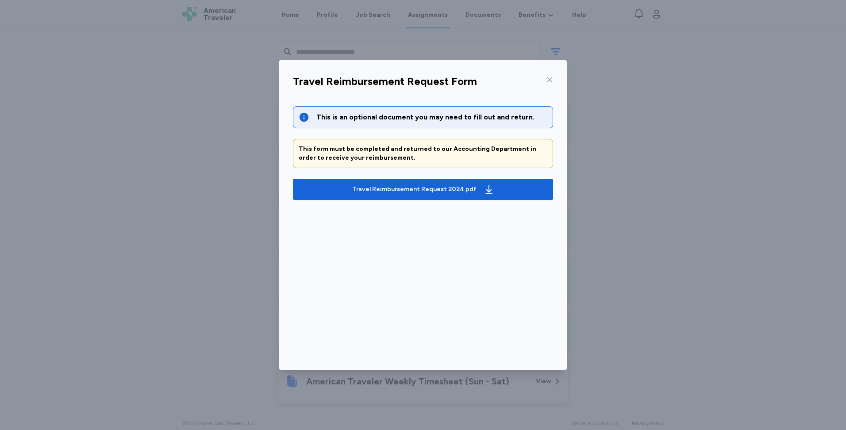
click at [551, 77] on icon at bounding box center [549, 79] width 7 height 7
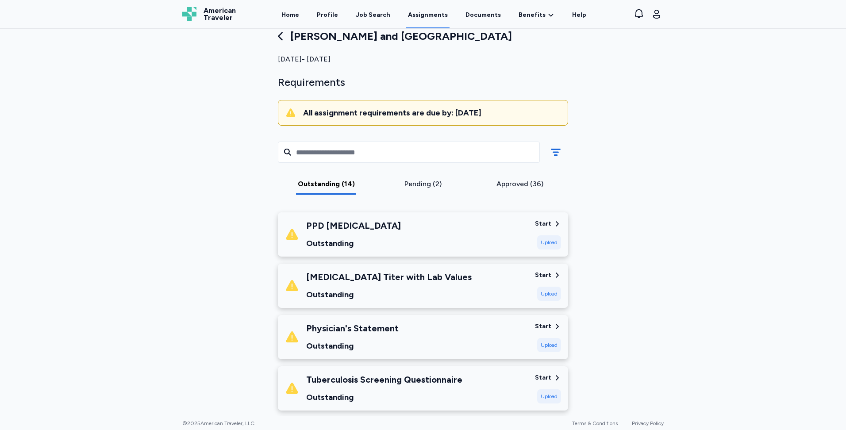
scroll to position [0, 0]
